Goal: Task Accomplishment & Management: Manage account settings

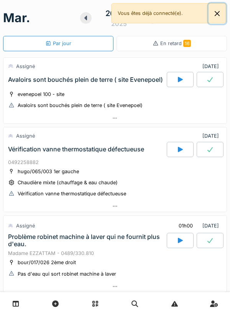
click at [219, 13] on button "Close" at bounding box center [216, 13] width 17 height 20
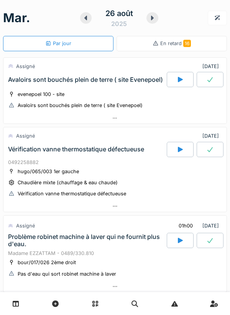
click at [152, 18] on icon at bounding box center [152, 18] width 3 height 5
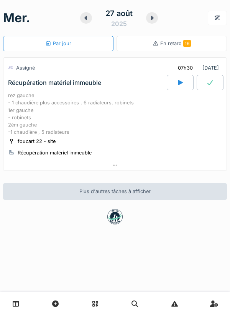
click at [148, 20] on div at bounding box center [152, 17] width 12 height 11
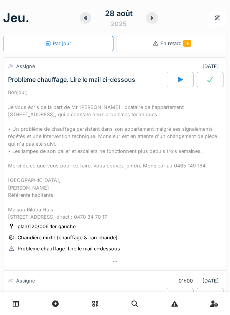
click at [80, 23] on div "28 août 2025" at bounding box center [119, 18] width 78 height 24
click at [85, 21] on div at bounding box center [86, 17] width 12 height 11
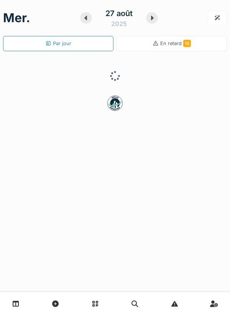
click at [85, 20] on icon at bounding box center [86, 18] width 8 height 6
click at [80, 23] on div "26 août 2025" at bounding box center [119, 18] width 78 height 24
click at [84, 23] on div at bounding box center [86, 17] width 12 height 11
click at [86, 20] on icon at bounding box center [85, 18] width 3 height 5
click at [87, 19] on icon at bounding box center [86, 18] width 8 height 6
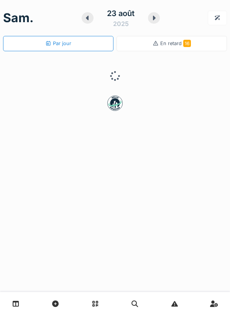
click at [89, 21] on div at bounding box center [88, 17] width 12 height 11
click at [147, 21] on div "22 août 2025" at bounding box center [119, 18] width 78 height 24
click at [81, 20] on div at bounding box center [86, 17] width 12 height 11
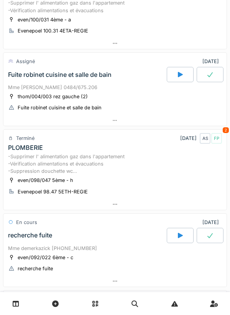
scroll to position [106, 0]
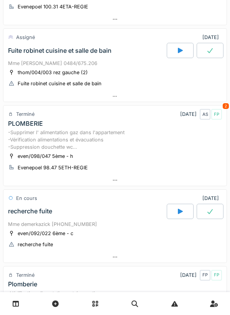
click at [137, 99] on div at bounding box center [114, 96] width 223 height 11
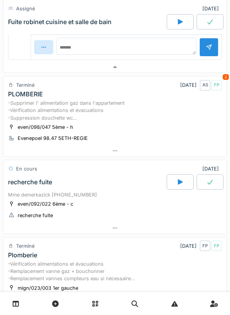
scroll to position [341, 0]
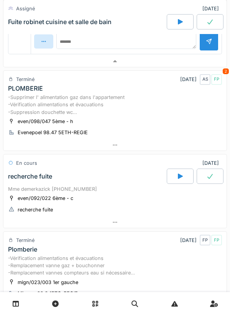
click at [139, 151] on div at bounding box center [114, 145] width 223 height 11
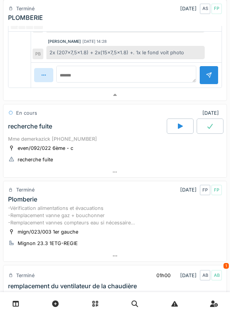
scroll to position [757, 0]
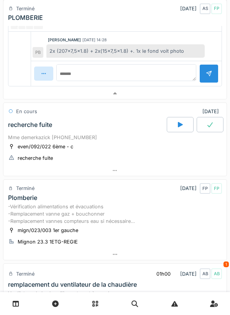
click at [108, 176] on div at bounding box center [114, 170] width 223 height 11
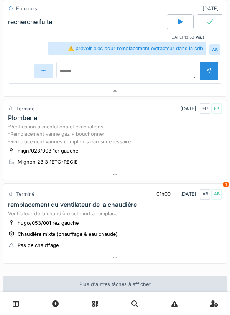
scroll to position [1180, 0]
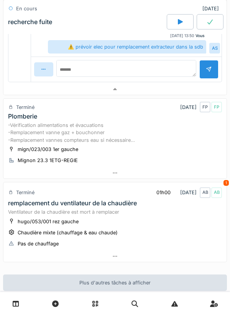
click at [119, 179] on div at bounding box center [114, 173] width 223 height 11
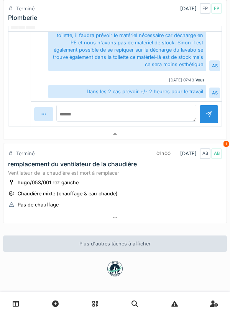
scroll to position [1600, 0]
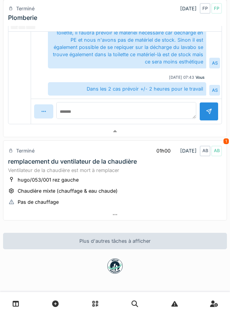
click at [119, 220] on div at bounding box center [114, 214] width 223 height 11
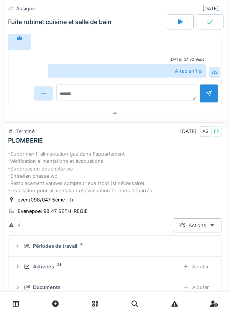
scroll to position [0, 0]
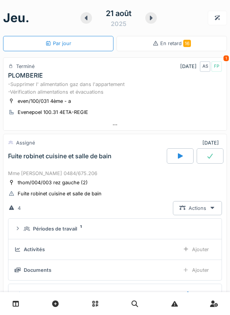
click at [152, 17] on icon at bounding box center [151, 18] width 8 height 6
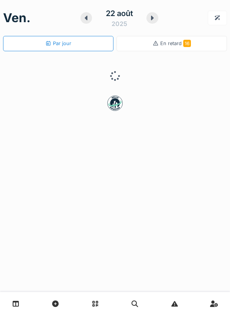
click at [155, 17] on icon at bounding box center [152, 18] width 8 height 6
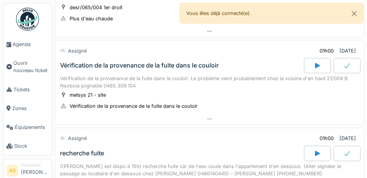
scroll to position [428, 0]
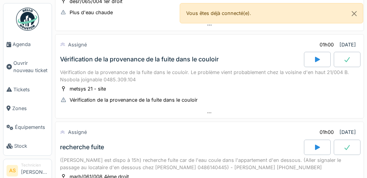
click at [229, 170] on div "([PERSON_NAME] est dispo à 15h) recherche fuite car de l'eau coule dans l'appar…" at bounding box center [209, 163] width 299 height 15
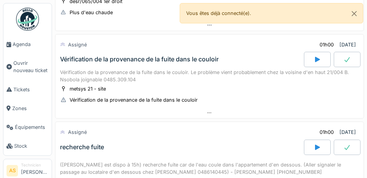
scroll to position [519, 0]
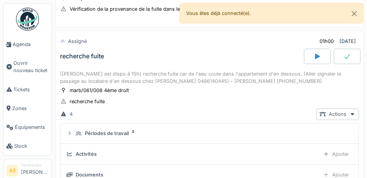
click at [229, 165] on details "Documents Ajouter" at bounding box center [209, 174] width 299 height 21
click at [229, 174] on div "Documents" at bounding box center [192, 174] width 250 height 7
click at [229, 172] on div "Documents" at bounding box center [192, 174] width 250 height 7
click at [229, 25] on div at bounding box center [209, 21] width 308 height 11
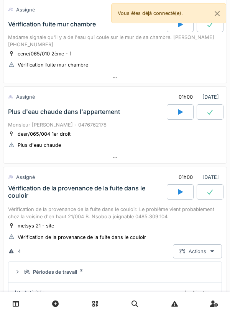
scroll to position [0, 0]
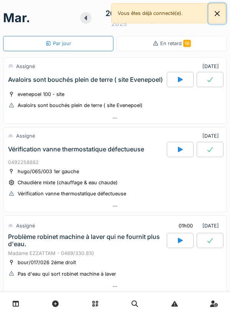
click at [211, 8] on button "Close" at bounding box center [216, 13] width 17 height 20
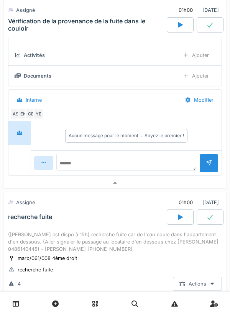
scroll to position [536, 0]
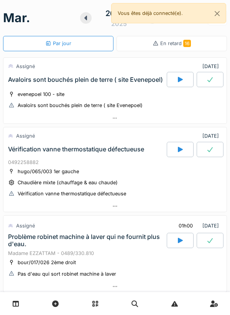
click at [13, 177] on div "Assigné" at bounding box center [21, 225] width 27 height 11
click at [16, 177] on div "Assigné" at bounding box center [21, 225] width 27 height 11
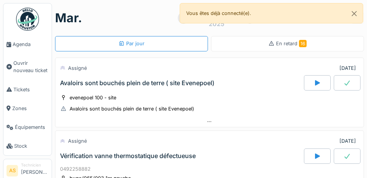
click at [303, 171] on div "0492258882" at bounding box center [209, 168] width 299 height 7
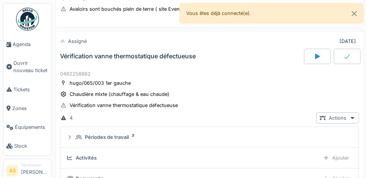
scroll to position [67, 0]
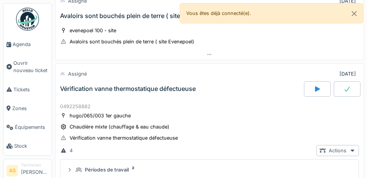
click at [298, 175] on summary "Périodes de travail 2" at bounding box center [210, 169] width 292 height 14
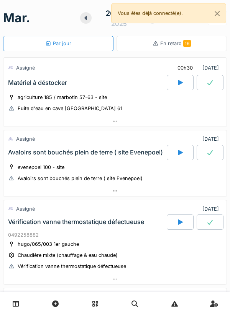
click at [138, 125] on div at bounding box center [114, 121] width 223 height 11
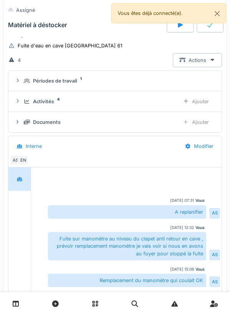
scroll to position [121, 0]
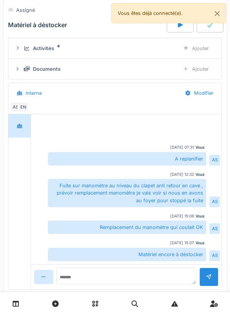
click at [192, 64] on div "Ajouter" at bounding box center [195, 69] width 39 height 14
click at [187, 49] on icon at bounding box center [186, 48] width 6 height 5
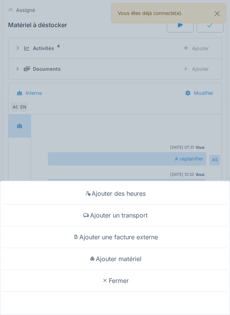
click at [140, 259] on div "Ajouter matériel" at bounding box center [115, 259] width 226 height 22
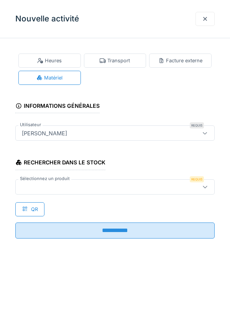
click at [143, 185] on div at bounding box center [102, 187] width 167 height 8
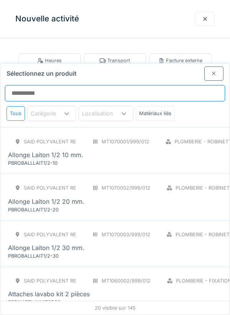
click at [169, 85] on input "Sélectionnez un produit" at bounding box center [115, 93] width 220 height 16
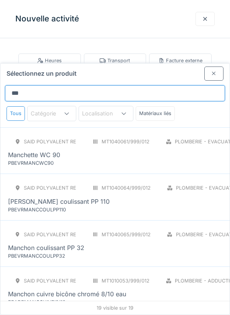
type input "****"
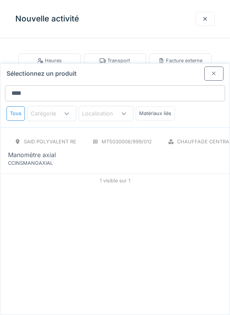
click at [162, 150] on div "Manomètre axial" at bounding box center [177, 154] width 339 height 9
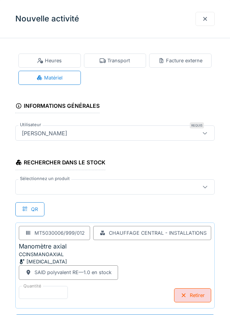
scroll to position [0, 0]
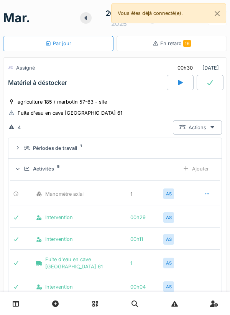
scroll to position [3, 0]
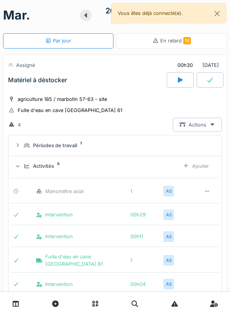
click at [207, 86] on div at bounding box center [209, 79] width 27 height 15
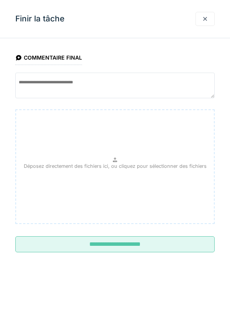
click at [166, 240] on input "**********" at bounding box center [114, 245] width 199 height 16
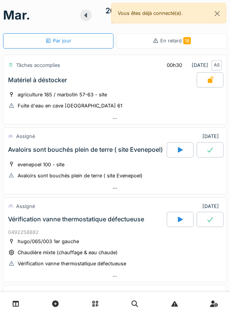
click at [90, 15] on div at bounding box center [86, 15] width 12 height 11
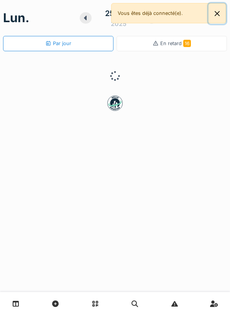
click at [219, 17] on button "Close" at bounding box center [216, 13] width 17 height 20
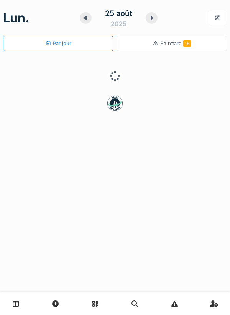
click at [87, 19] on icon at bounding box center [86, 18] width 8 height 6
click at [87, 20] on icon at bounding box center [86, 18] width 8 height 6
click at [86, 19] on icon at bounding box center [86, 18] width 8 height 6
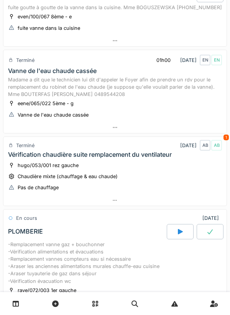
scroll to position [89, 0]
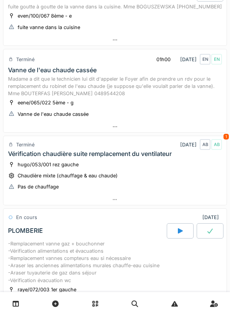
click at [126, 202] on div at bounding box center [114, 199] width 223 height 11
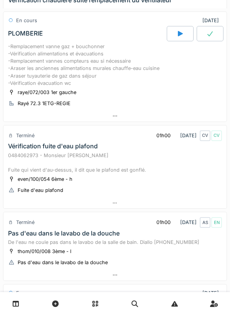
scroll to position [758, 0]
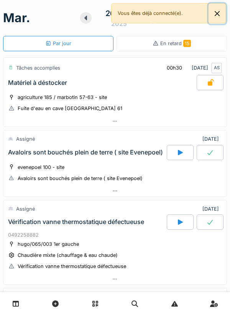
click at [209, 13] on button "Close" at bounding box center [216, 13] width 17 height 20
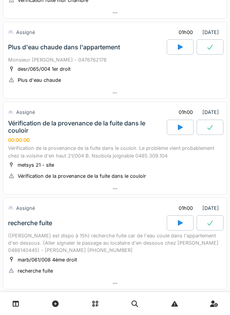
scroll to position [424, 0]
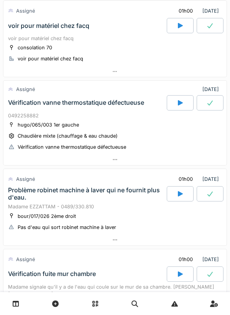
scroll to position [189, 0]
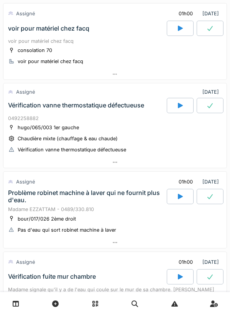
click at [187, 28] on div at bounding box center [179, 28] width 27 height 15
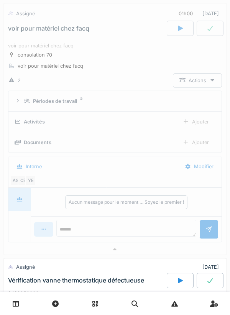
scroll to position [162, 0]
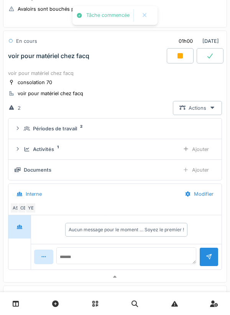
click at [175, 55] on div at bounding box center [179, 55] width 27 height 15
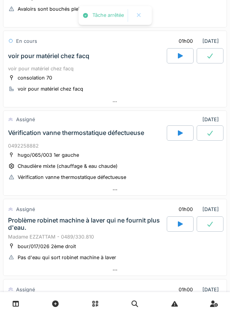
click at [119, 105] on div at bounding box center [114, 101] width 223 height 11
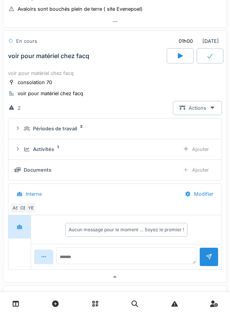
click at [200, 148] on div "Ajouter" at bounding box center [195, 149] width 39 height 14
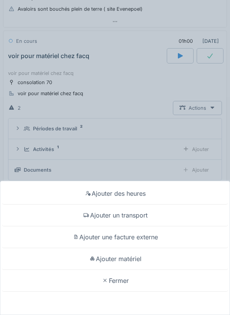
click at [138, 217] on div "Ajouter un transport" at bounding box center [115, 216] width 226 height 22
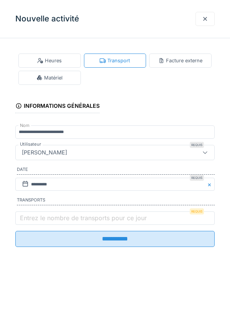
click at [92, 220] on label "Entrez le nombre de transports pour ce jour" at bounding box center [83, 218] width 130 height 9
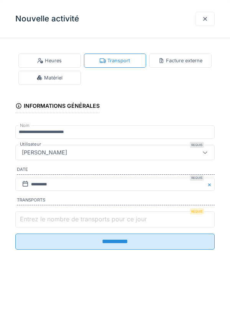
click at [92, 220] on input "Entrez le nombre de transports pour ce jour" at bounding box center [114, 220] width 199 height 16
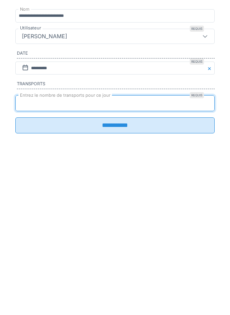
type input "*"
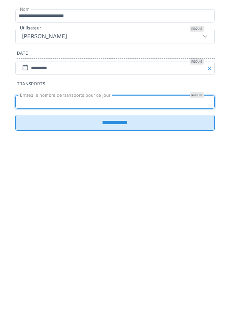
click at [111, 246] on input "**********" at bounding box center [114, 239] width 199 height 16
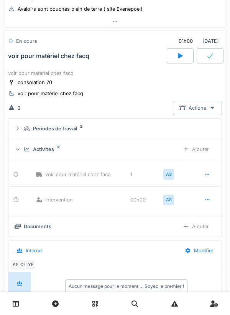
scroll to position [209, 0]
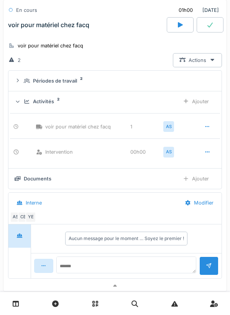
click at [204, 154] on icon at bounding box center [207, 152] width 6 height 5
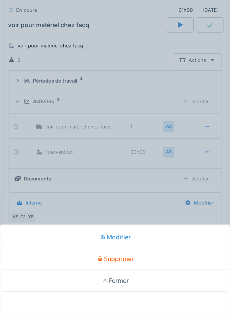
click at [122, 240] on div "Modifier" at bounding box center [115, 238] width 226 height 22
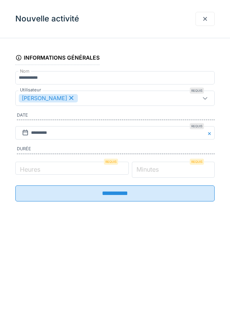
click at [187, 171] on input "*" at bounding box center [173, 170] width 83 height 16
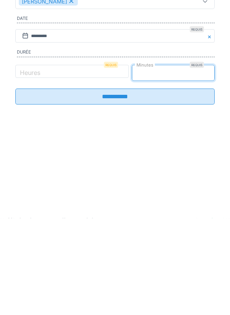
type input "**"
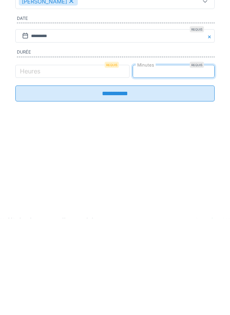
click at [167, 199] on input "**********" at bounding box center [114, 191] width 199 height 16
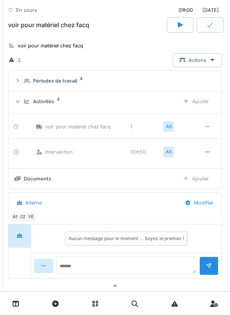
click at [205, 27] on div at bounding box center [209, 24] width 27 height 15
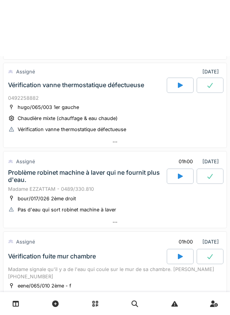
scroll to position [205, 0]
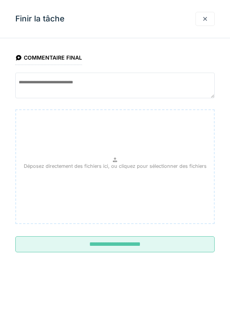
click at [153, 245] on input "**********" at bounding box center [114, 245] width 199 height 16
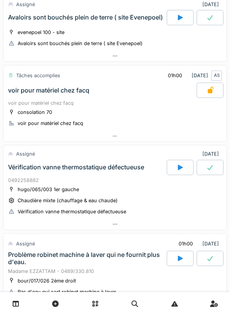
scroll to position [128, 0]
